Goal: Transaction & Acquisition: Purchase product/service

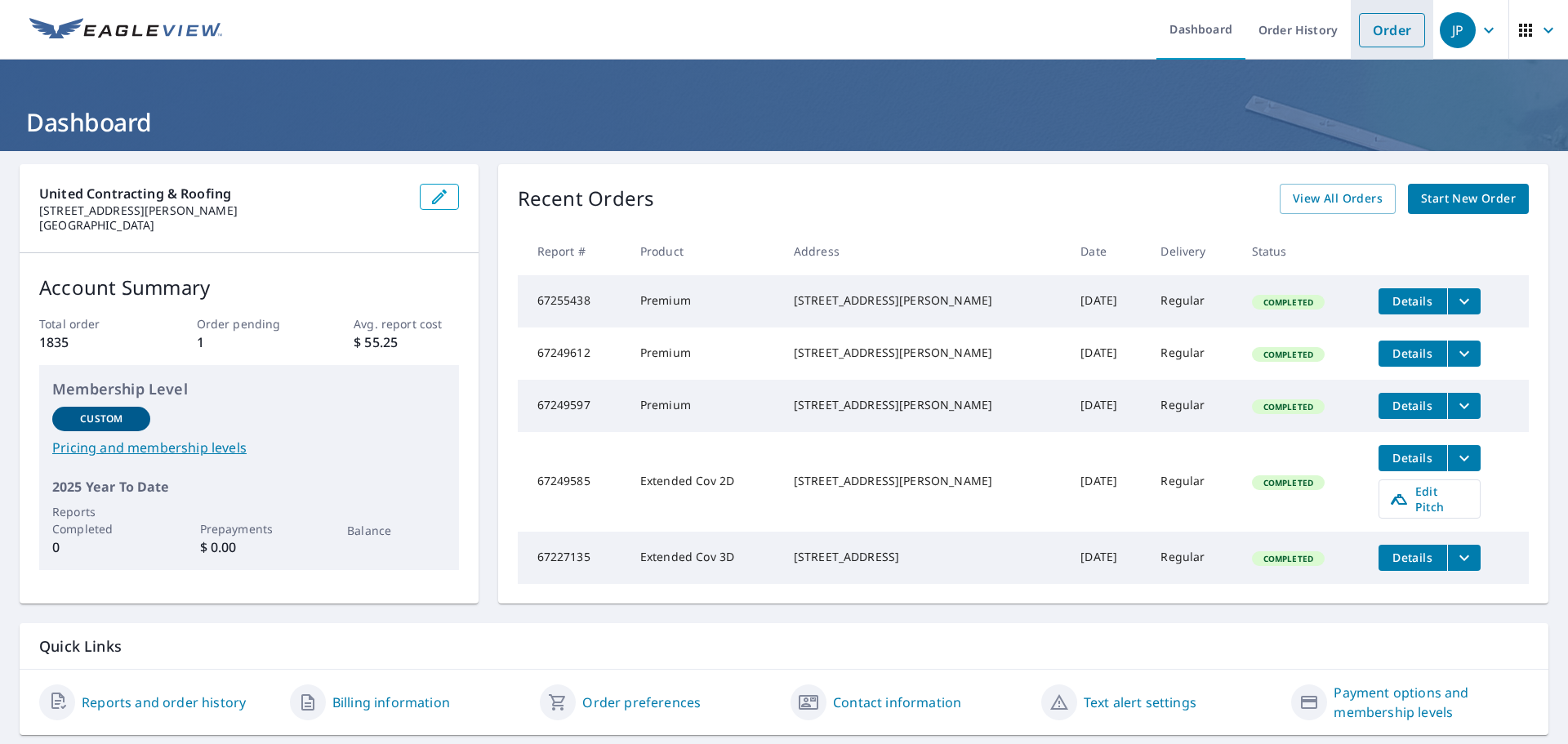
click at [1378, 33] on link "Order" at bounding box center [1392, 30] width 67 height 35
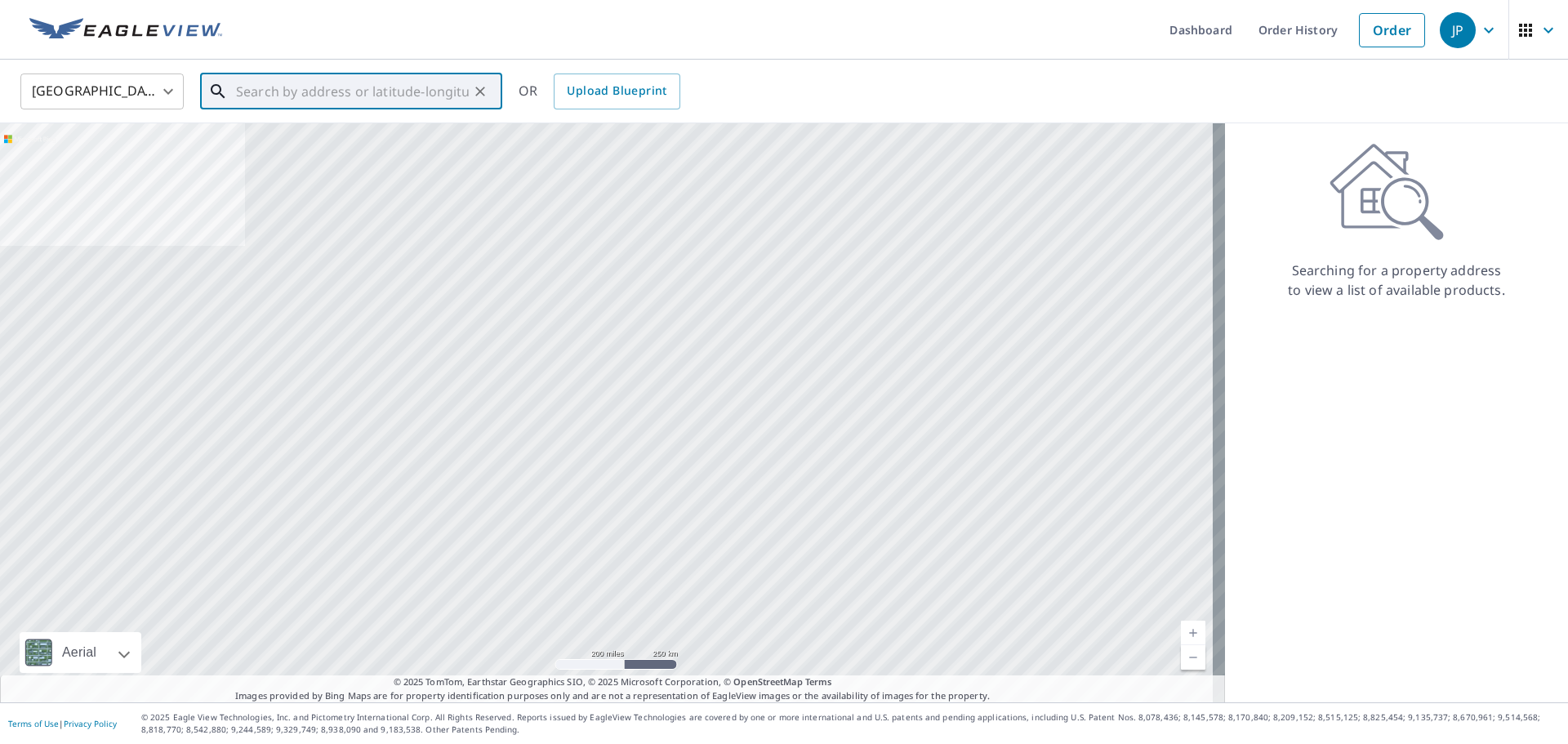
click at [339, 91] on input "text" at bounding box center [352, 91] width 233 height 46
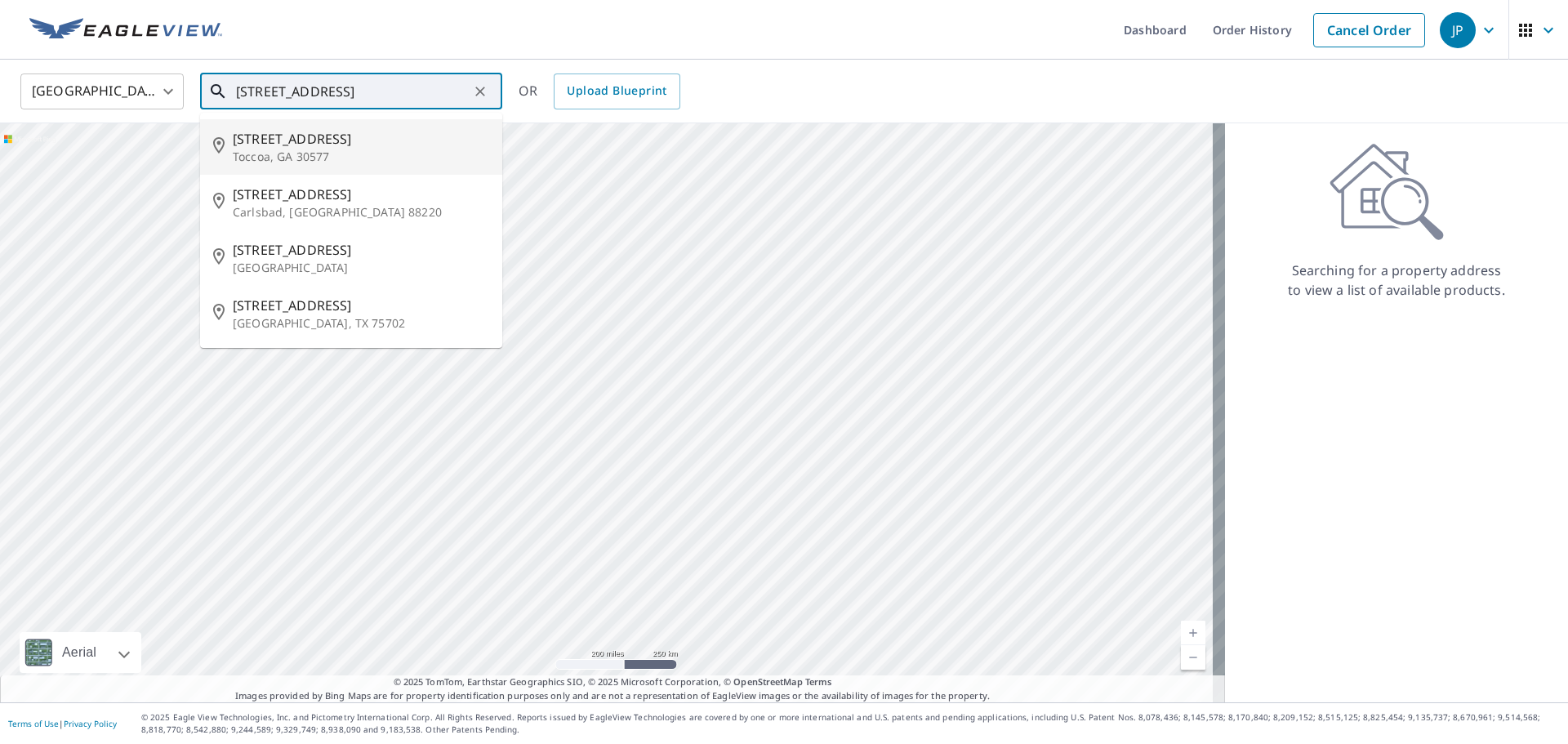
click at [417, 141] on span "[STREET_ADDRESS]" at bounding box center [360, 138] width 257 height 20
type input "[STREET_ADDRESS]"
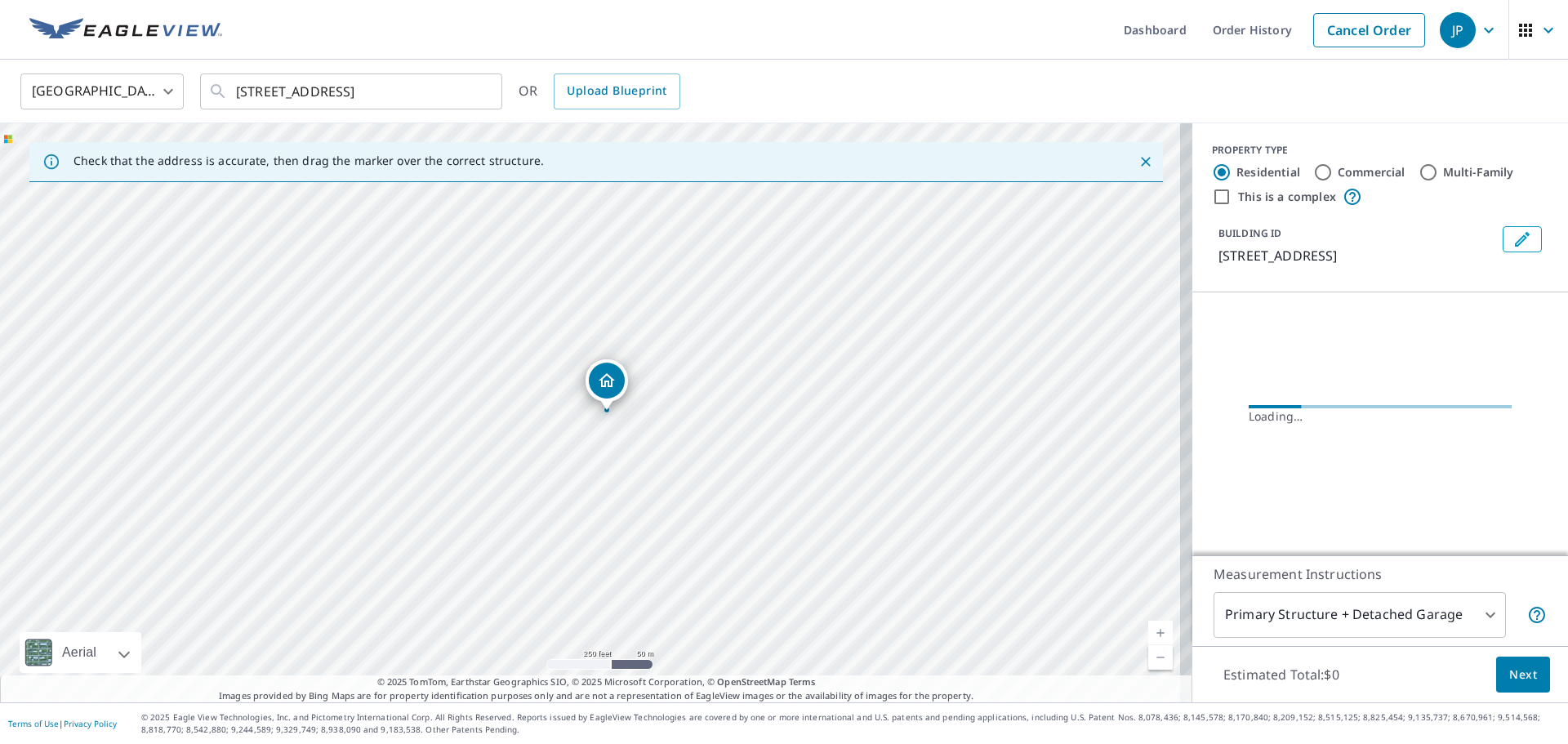
click at [1509, 670] on span "Next" at bounding box center [1523, 675] width 28 height 21
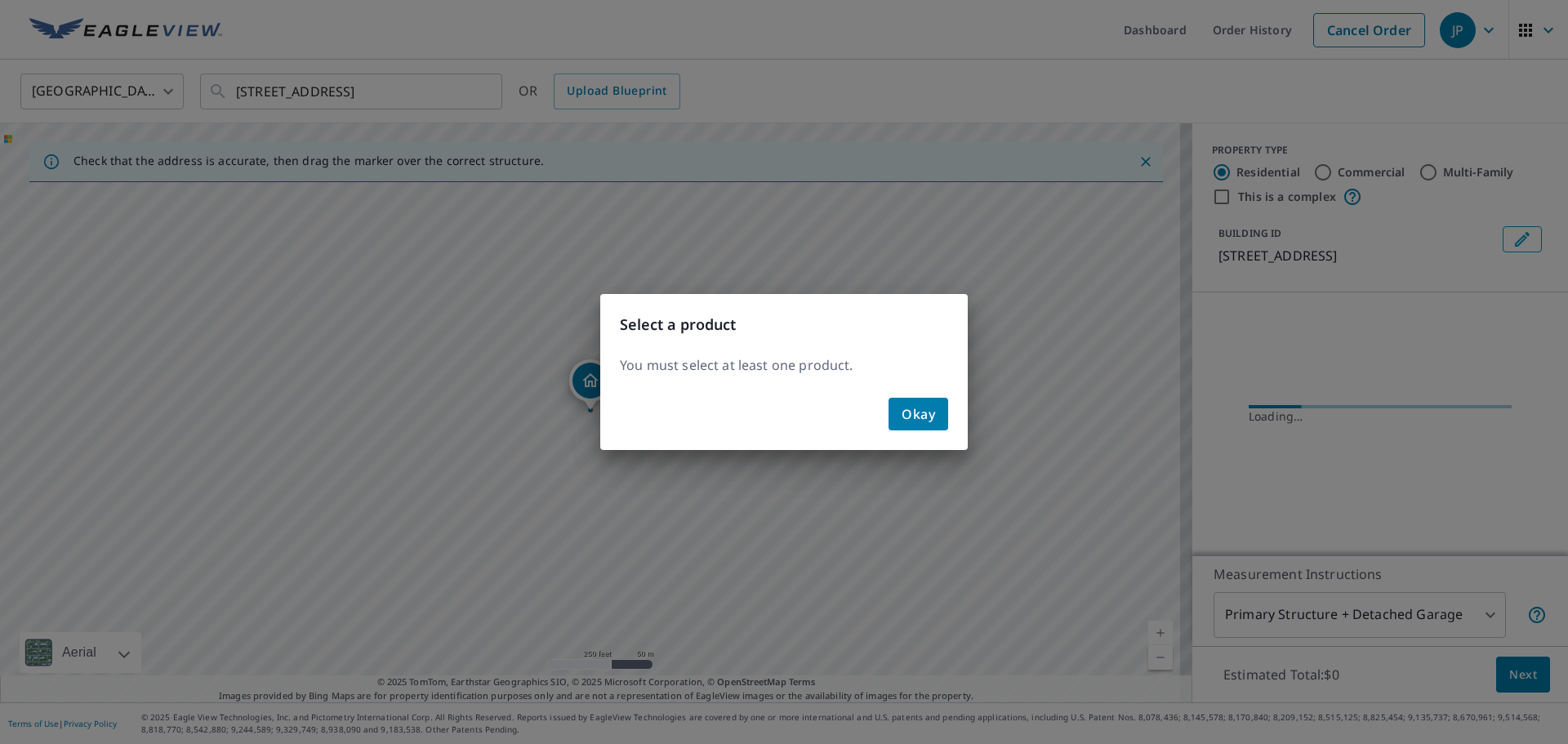
click at [933, 424] on span "Okay" at bounding box center [918, 414] width 34 height 22
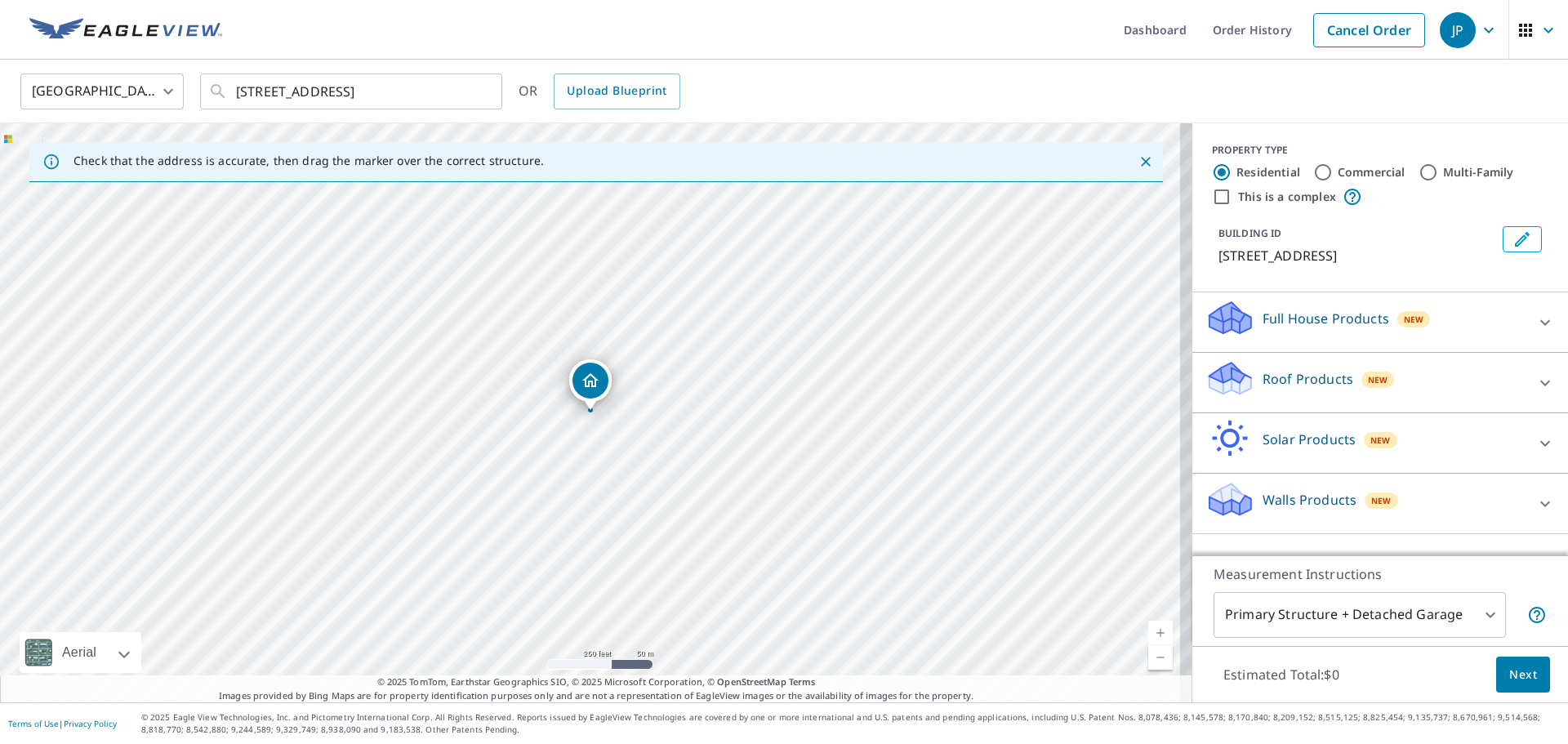
click at [1341, 386] on div "Roof Products New" at bounding box center [1366, 383] width 320 height 47
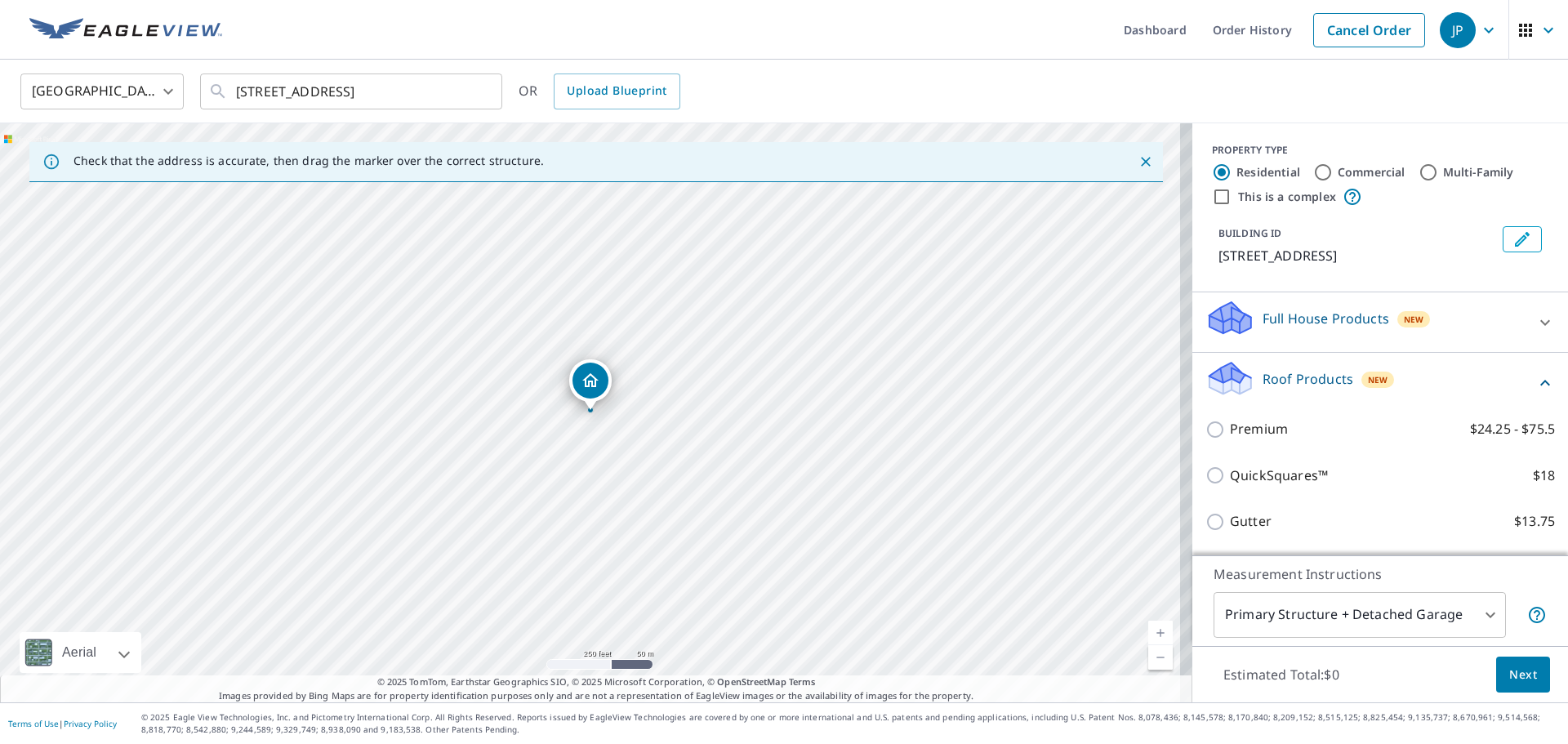
click at [1230, 437] on p "Premium" at bounding box center [1259, 429] width 58 height 21
click at [1224, 437] on input "Premium $24.25 - $75.5" at bounding box center [1218, 429] width 24 height 20
checkbox input "true"
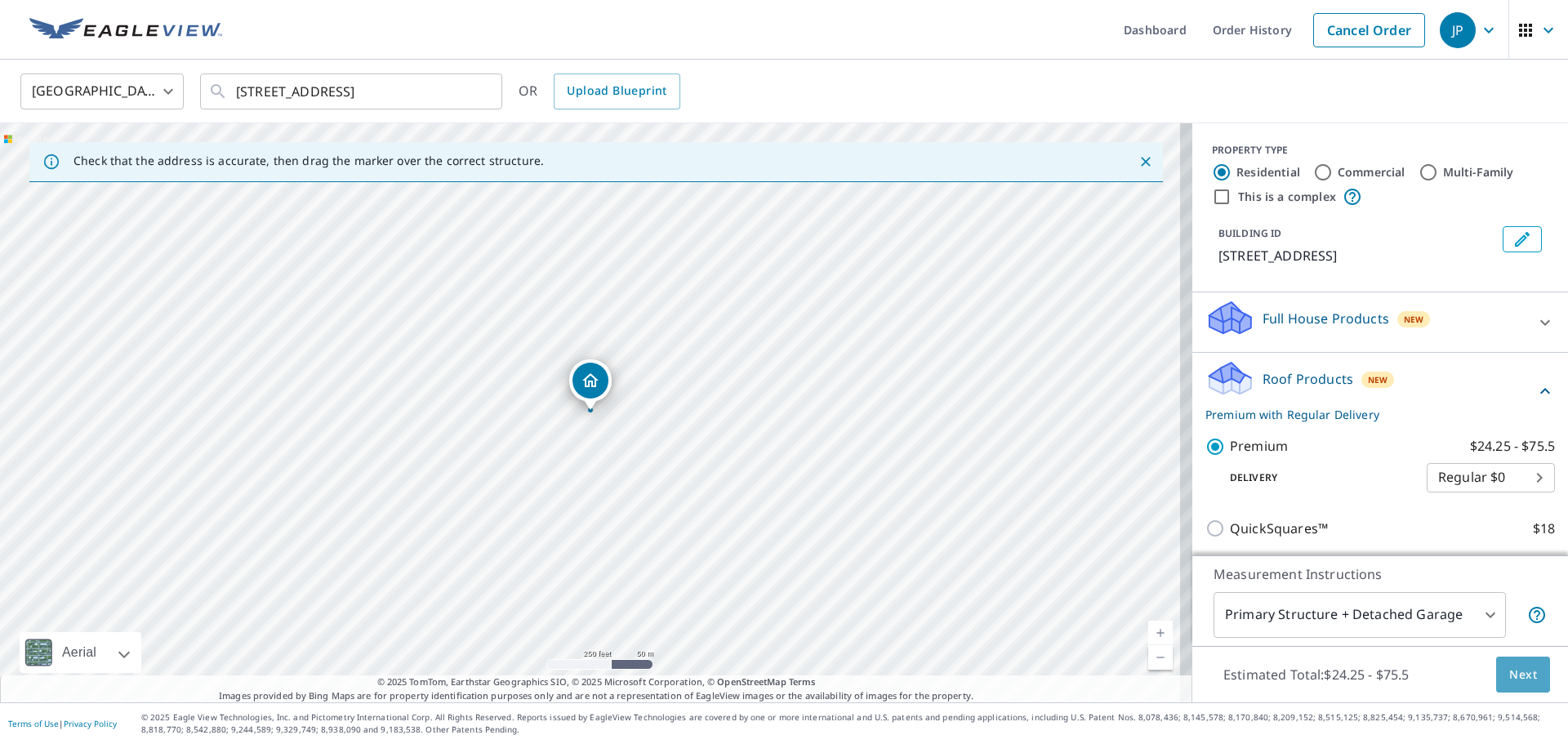
click at [1509, 673] on span "Next" at bounding box center [1523, 675] width 28 height 21
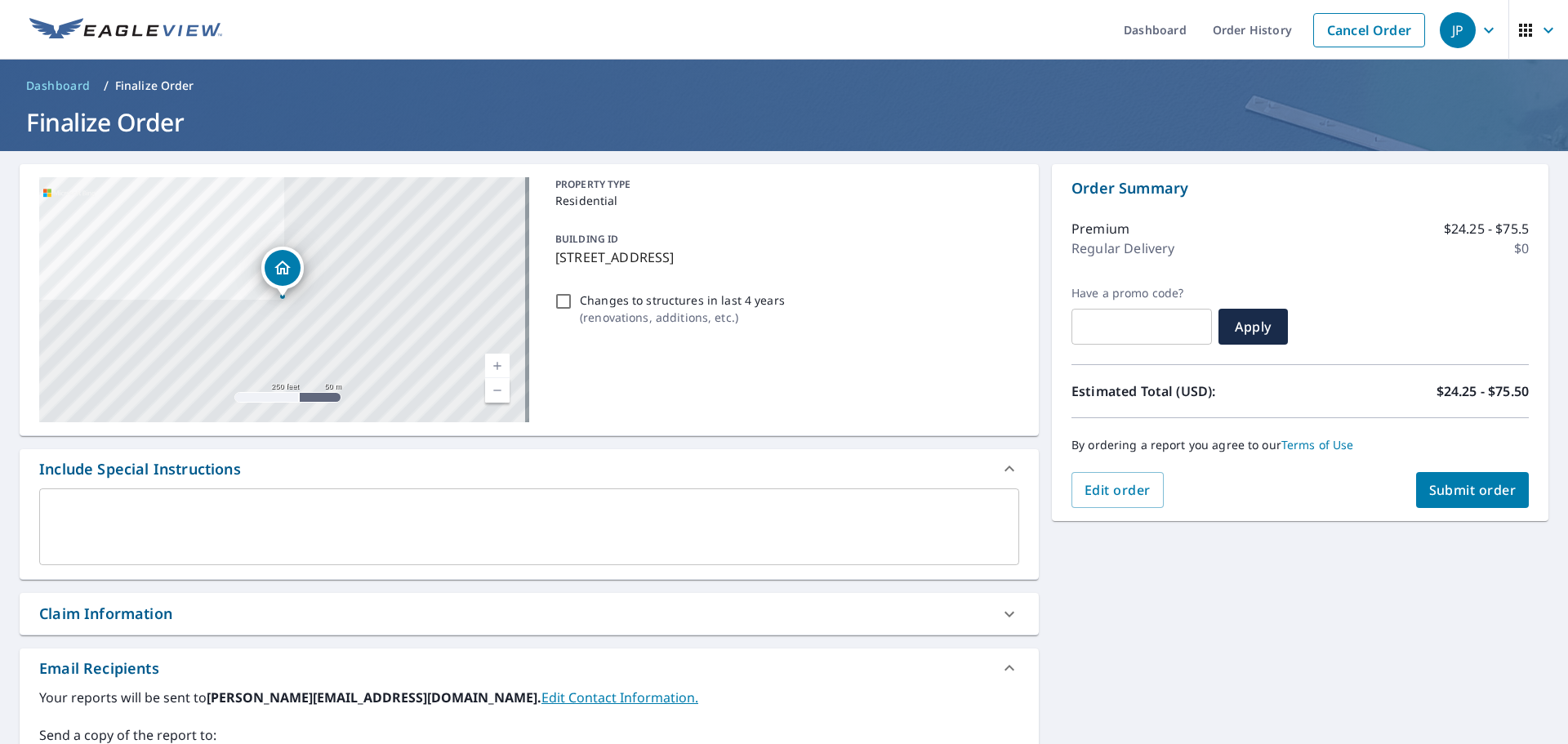
click at [1488, 489] on span "Submit order" at bounding box center [1472, 490] width 87 height 18
